Goal: Task Accomplishment & Management: Use online tool/utility

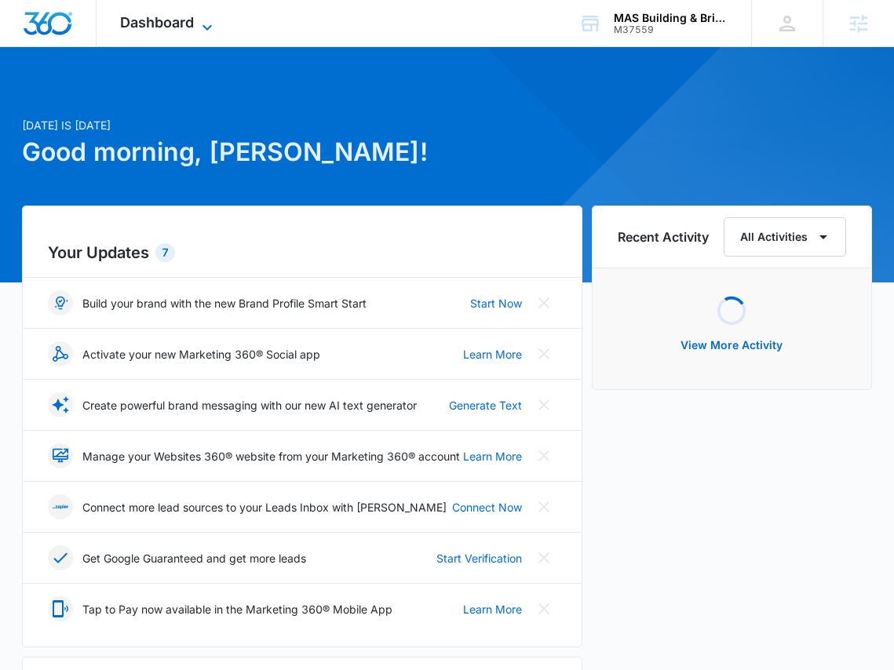
click at [199, 13] on div "Dashboard Apps Reputation Websites Forms CRM Email Social Content Ads Intellige…" at bounding box center [168, 23] width 144 height 46
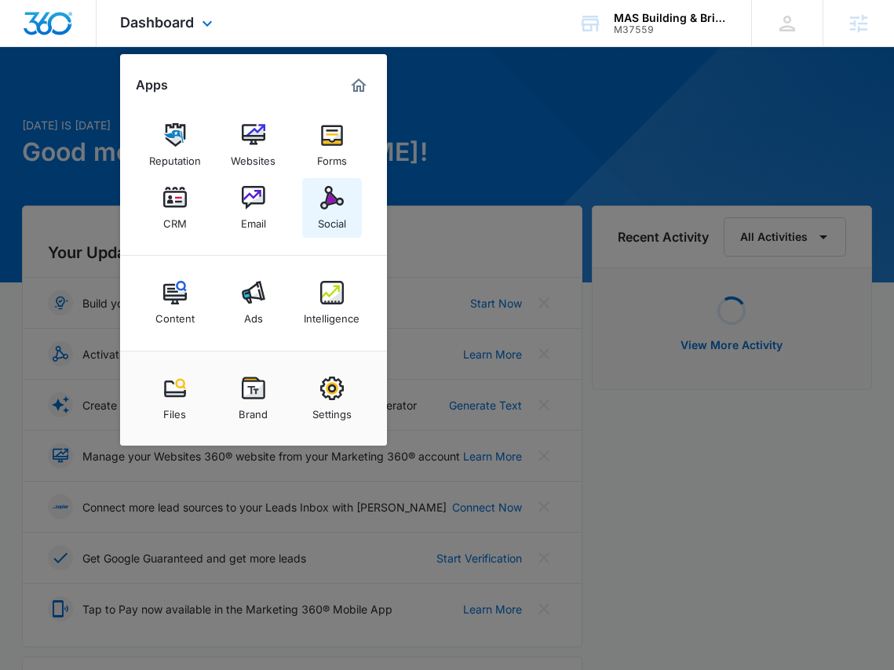
click at [344, 209] on div "Social" at bounding box center [332, 219] width 28 height 20
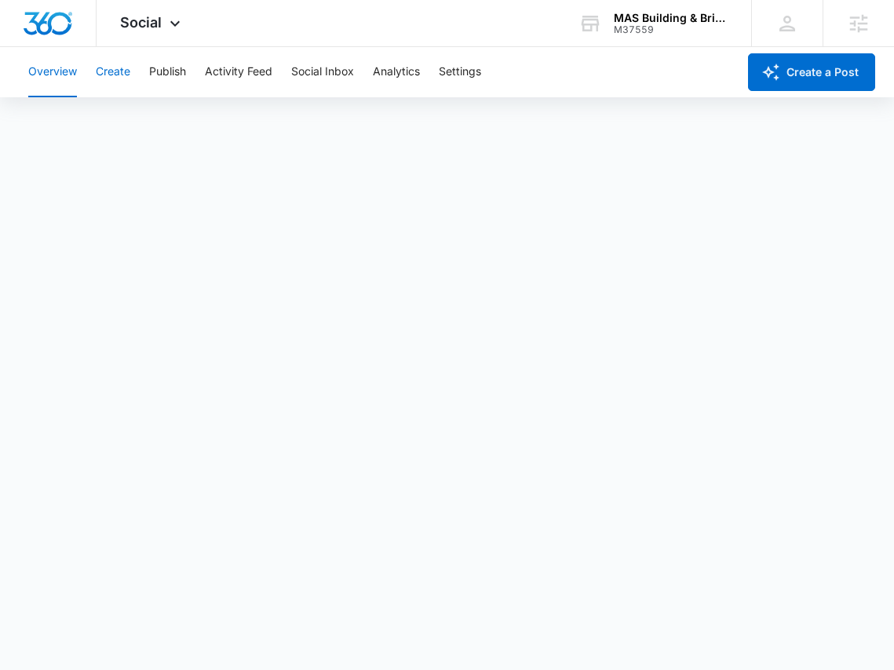
click at [113, 76] on button "Create" at bounding box center [113, 72] width 35 height 50
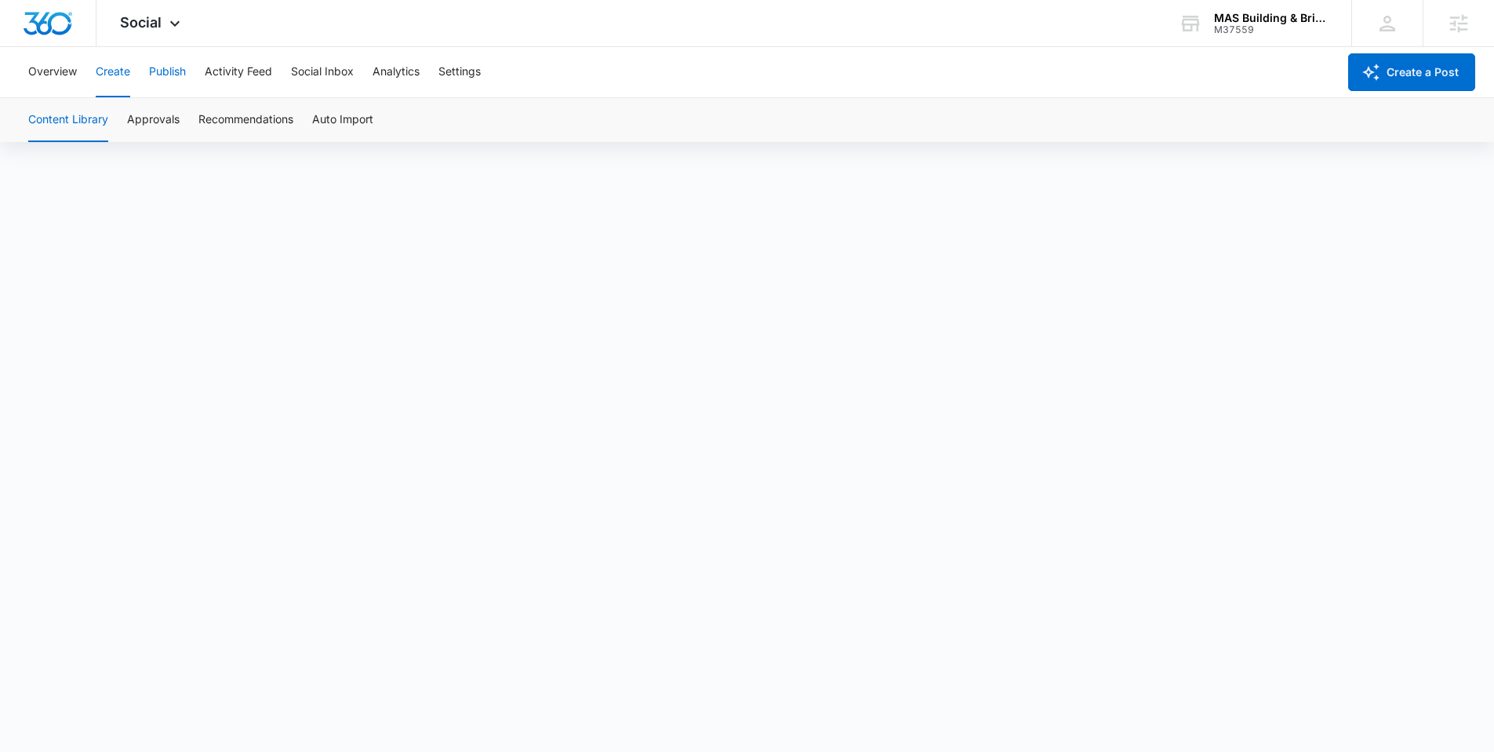
click at [171, 66] on button "Publish" at bounding box center [167, 72] width 37 height 50
click at [118, 79] on button "Create" at bounding box center [113, 72] width 35 height 50
click at [162, 116] on button "Approvals" at bounding box center [153, 120] width 53 height 44
